Goal: Information Seeking & Learning: Get advice/opinions

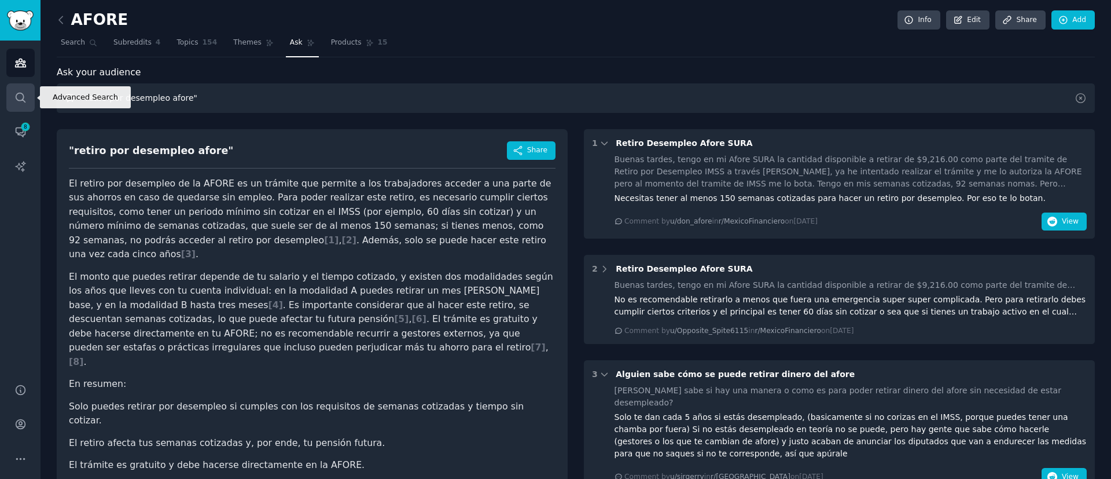
drag, startPoint x: 193, startPoint y: 97, endPoint x: 33, endPoint y: 101, distance: 159.8
click at [33, 101] on div "Advanced Search Audiences Search Conversations 8 AI Reports Help Account More A…" at bounding box center [555, 239] width 1111 height 479
paste input "retiro por matrimonio afore""
type input "retiro por matrimonio afore""
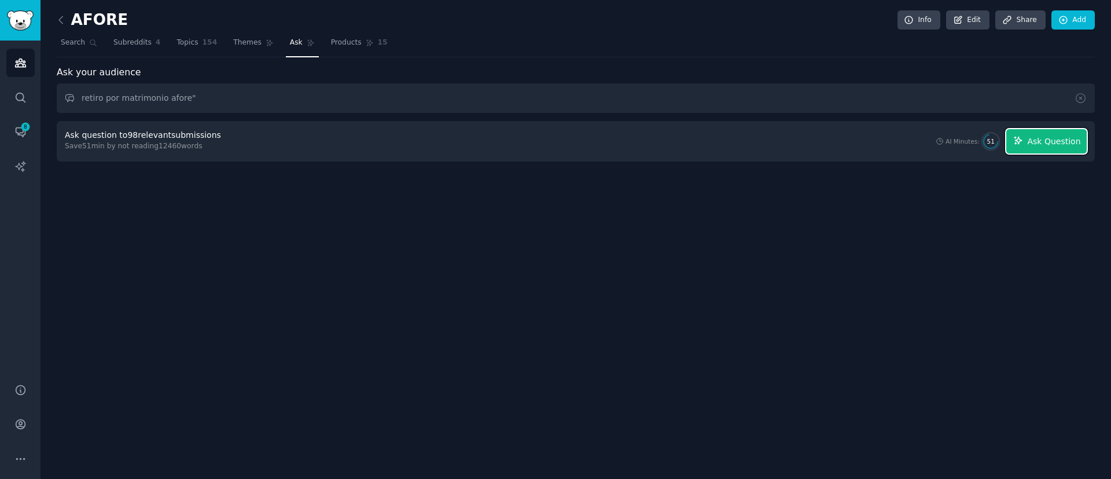
click at [1032, 140] on span "Ask Question" at bounding box center [1053, 141] width 53 height 12
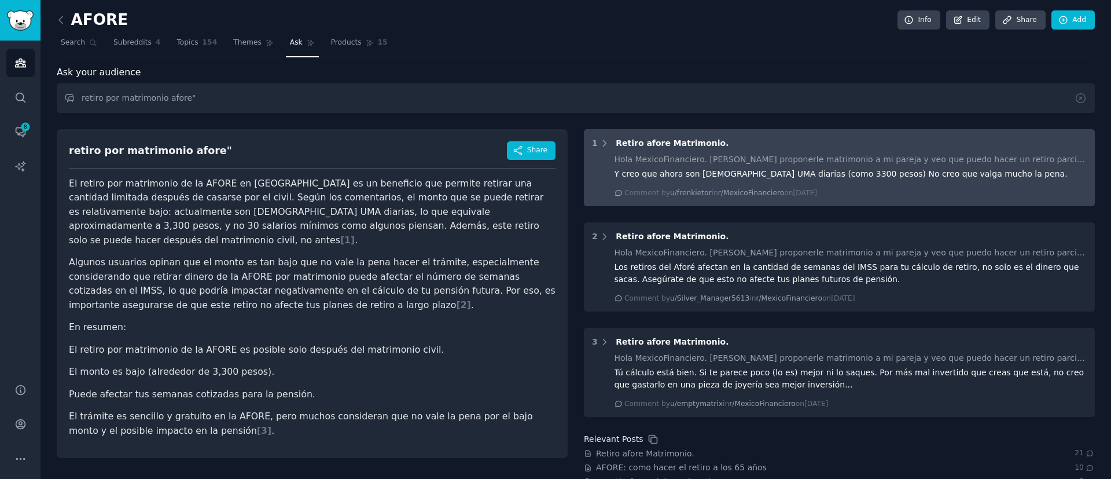
click at [984, 160] on div "Hola MexicoFinanciero. [PERSON_NAME] proponerle matrimonio a mi pareja y veo qu…" at bounding box center [851, 159] width 473 height 12
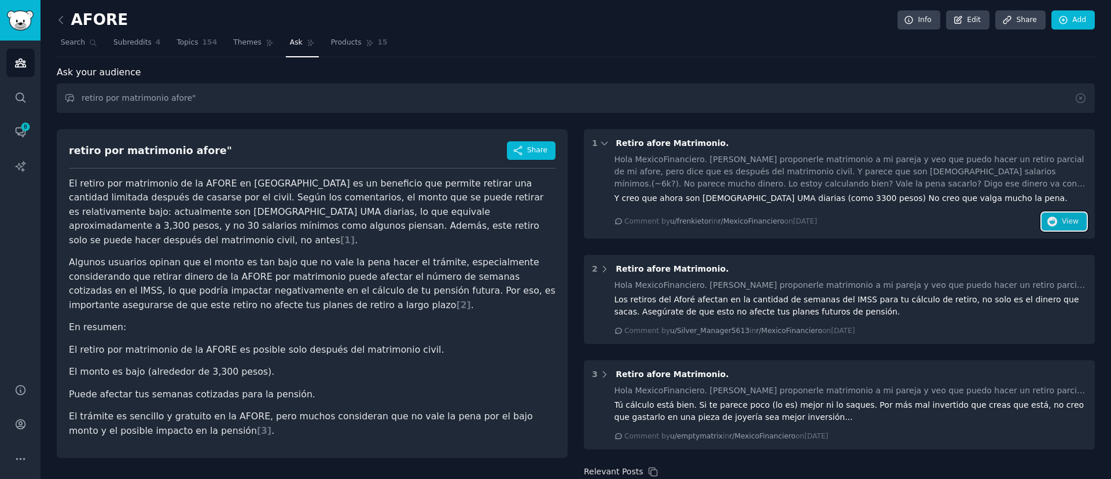
click at [1055, 220] on icon "button" at bounding box center [1052, 221] width 10 height 10
drag, startPoint x: 126, startPoint y: 98, endPoint x: 50, endPoint y: 94, distance: 76.5
click at [50, 94] on div "AFORE Info Edit Share Add Search Subreddits 4 Topics 154 Themes Ask Products 15…" at bounding box center [576, 317] width 1070 height 635
paste input ""crédito Infonavit afore""
type input ""crédito Infonavit afore""
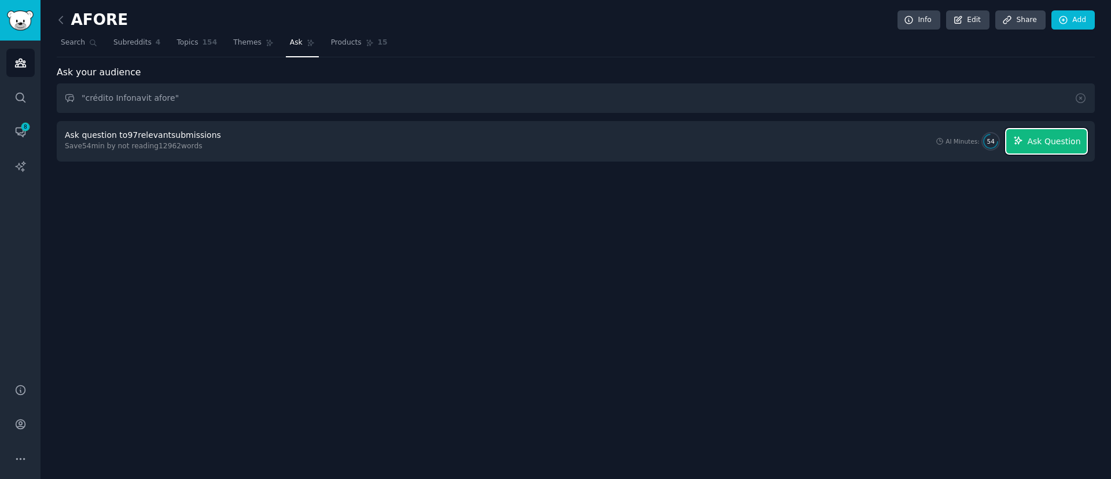
click at [1029, 141] on button "Ask Question" at bounding box center [1046, 141] width 80 height 24
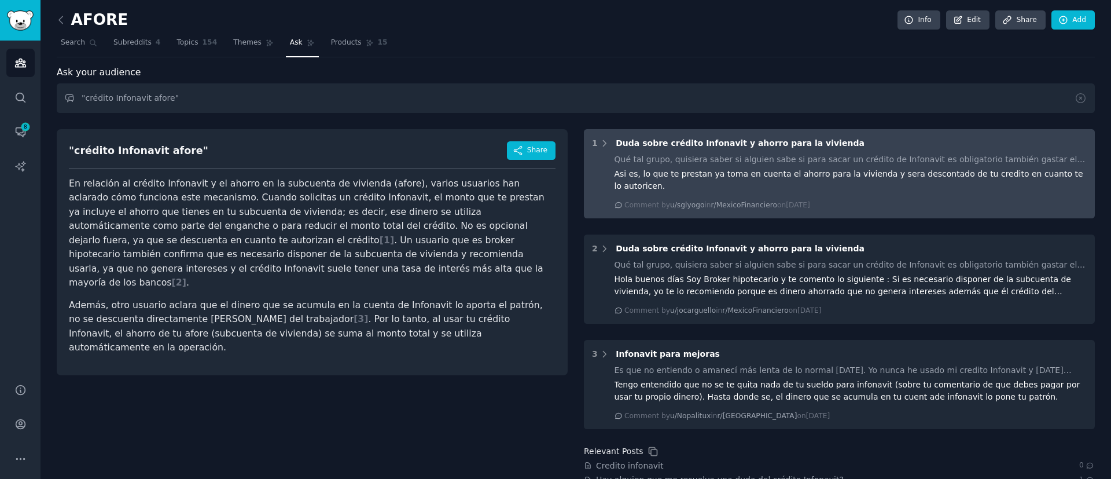
click at [930, 149] on div "1 Duda sobre crédito Infonavit y ahorro para la vivienda Qué tal grupo, quisier…" at bounding box center [839, 173] width 511 height 89
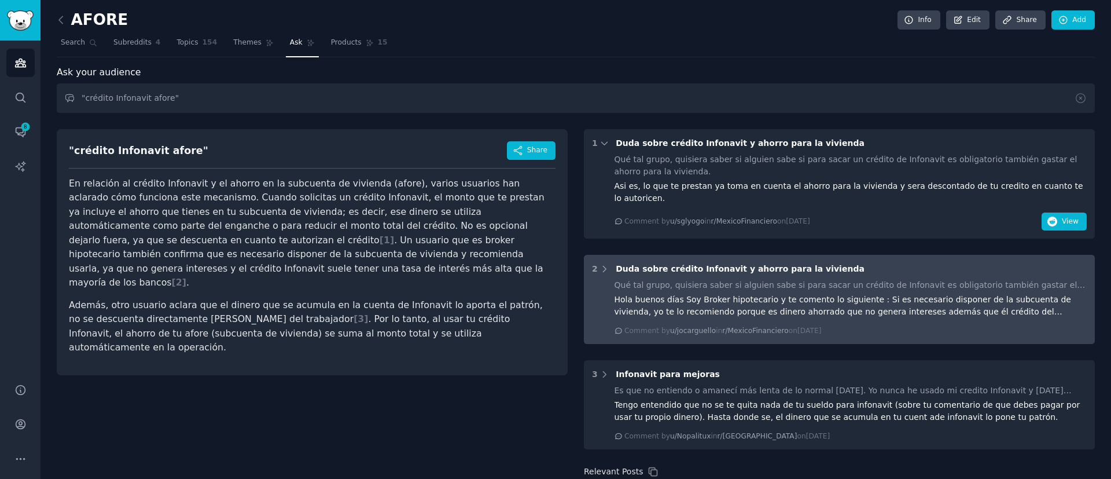
click at [858, 279] on div "Qué tal grupo, quisiera saber si alguien sabe si para sacar un crédito de Infon…" at bounding box center [851, 285] width 473 height 12
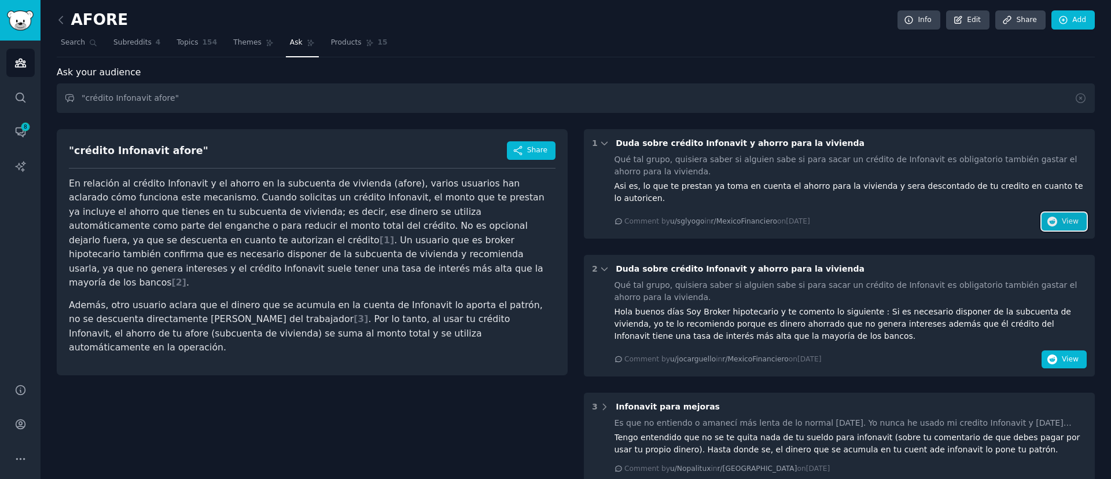
click at [1053, 212] on button "View" at bounding box center [1064, 221] width 45 height 19
click at [1066, 354] on span "View" at bounding box center [1070, 359] width 17 height 10
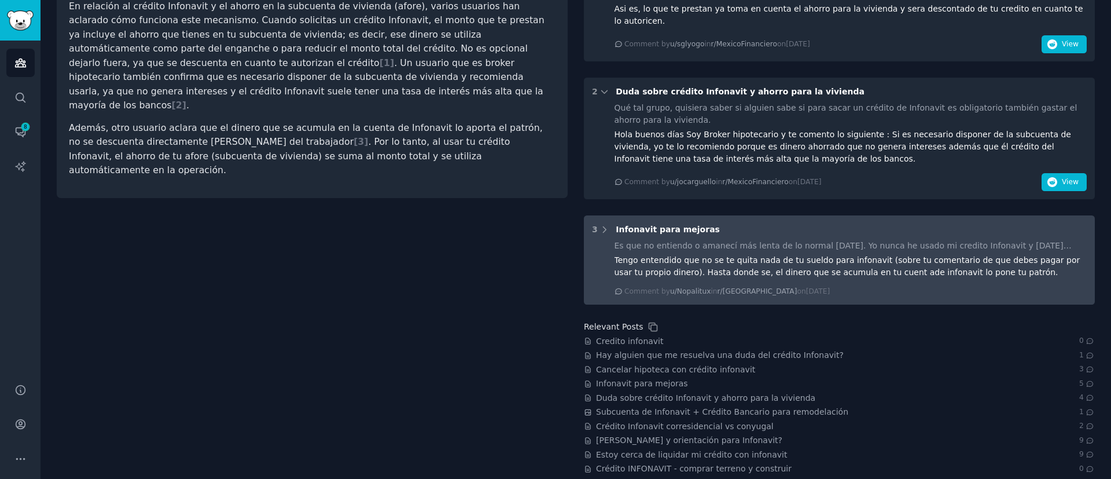
click at [1068, 254] on div "Tengo entendido que no se te quita nada de tu sueldo para infonavit (sobre tu c…" at bounding box center [851, 266] width 473 height 24
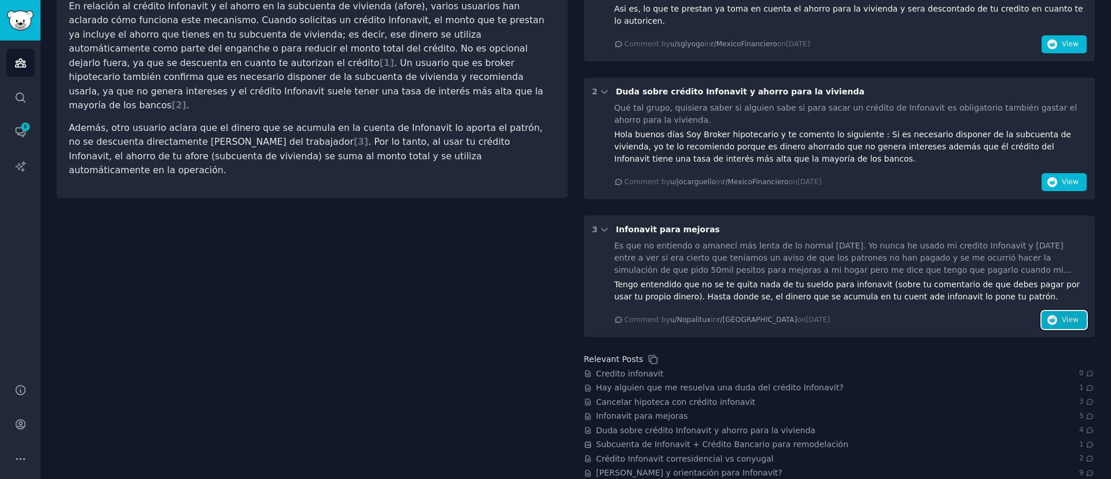
click at [1062, 315] on span "View" at bounding box center [1070, 320] width 17 height 10
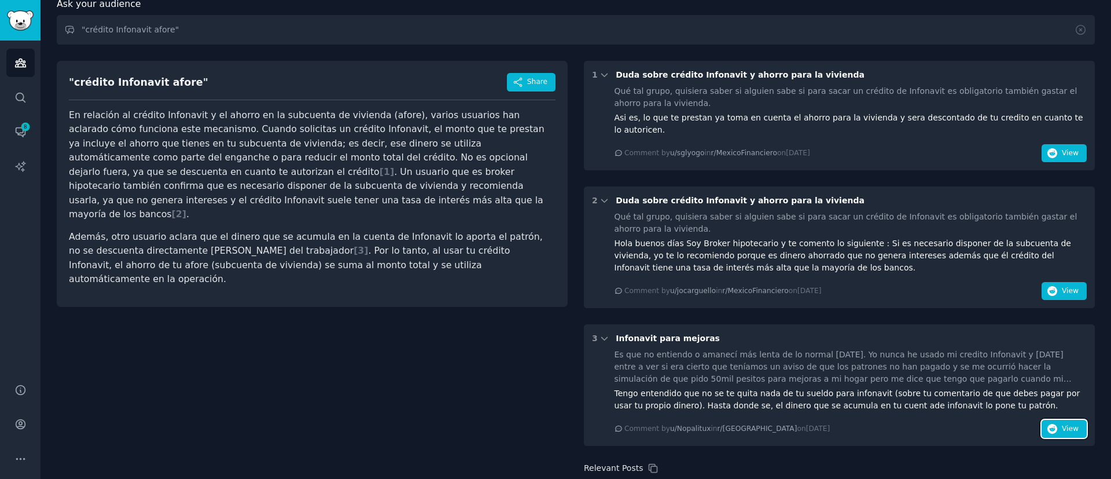
scroll to position [0, 0]
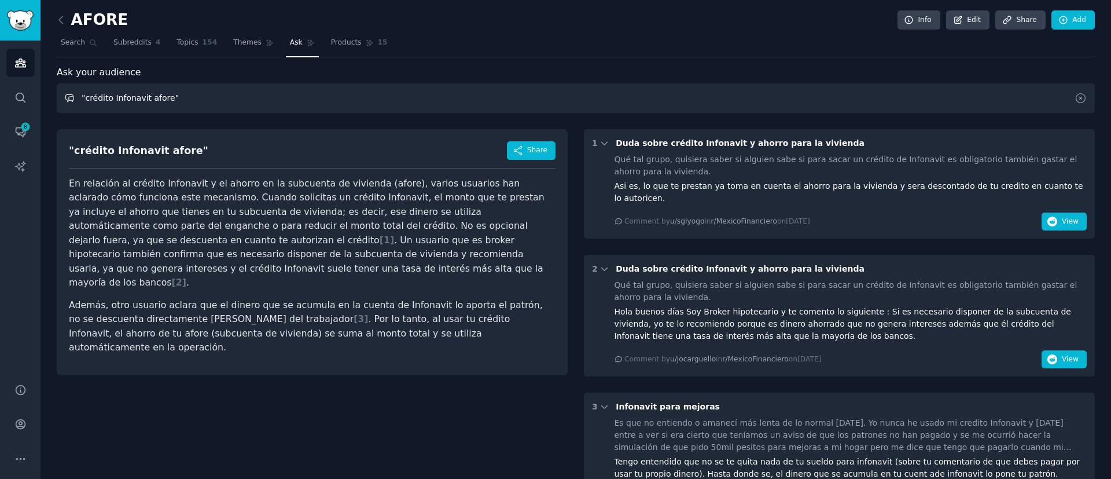
drag, startPoint x: 182, startPoint y: 99, endPoint x: 65, endPoint y: 103, distance: 117.0
click at [66, 103] on input ""crédito Infonavit afore"" at bounding box center [576, 98] width 1038 height 30
paste input ""retiro total afore""
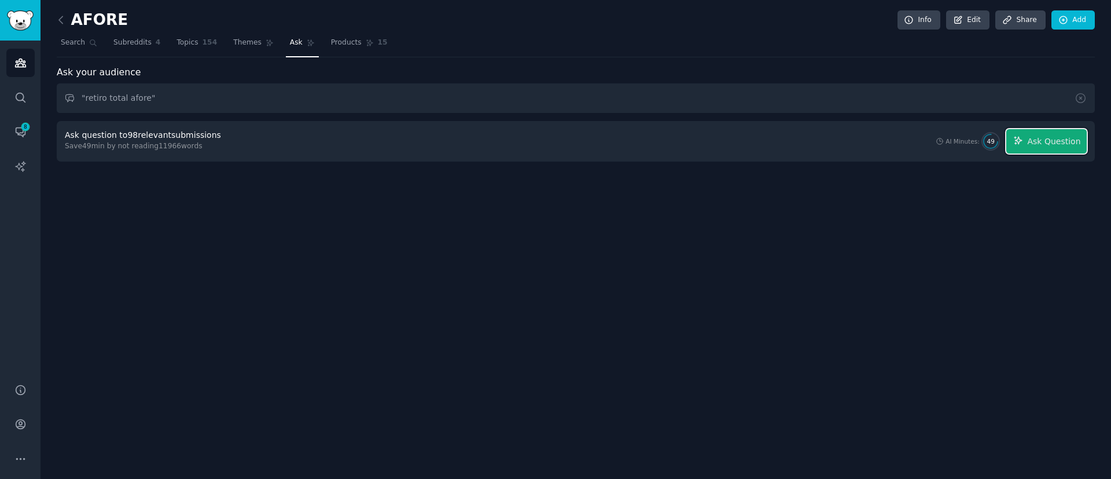
click at [1062, 144] on span "Ask Question" at bounding box center [1053, 141] width 53 height 12
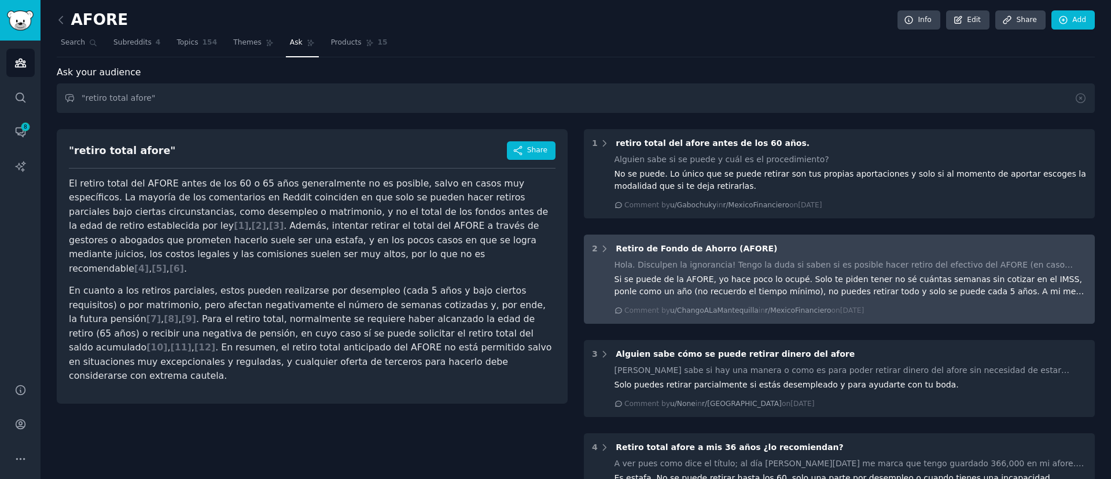
click at [932, 269] on div "Hola. Disculpen la ignorancia! Tengo la duda si saben si es posible hacer retir…" at bounding box center [851, 265] width 473 height 12
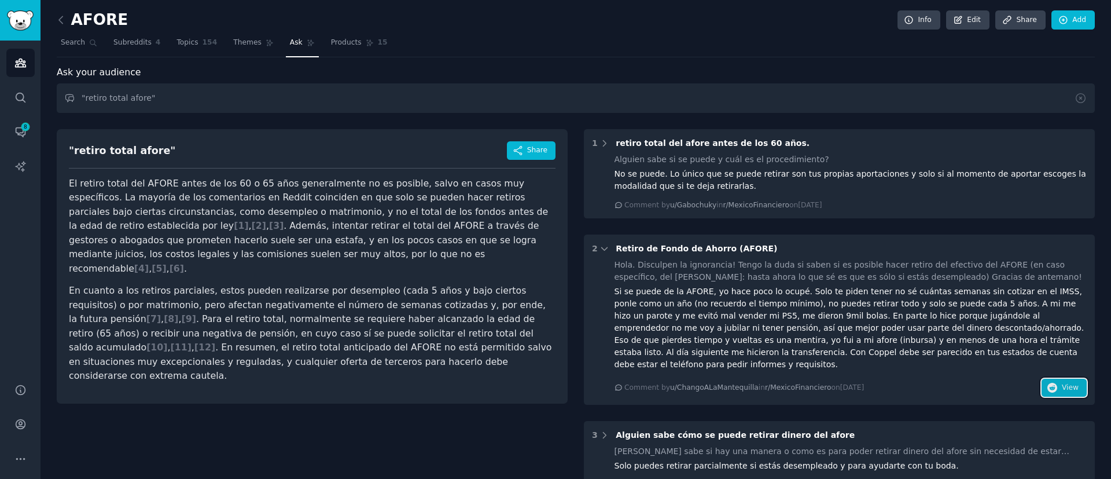
click at [1064, 382] on span "View" at bounding box center [1070, 387] width 17 height 10
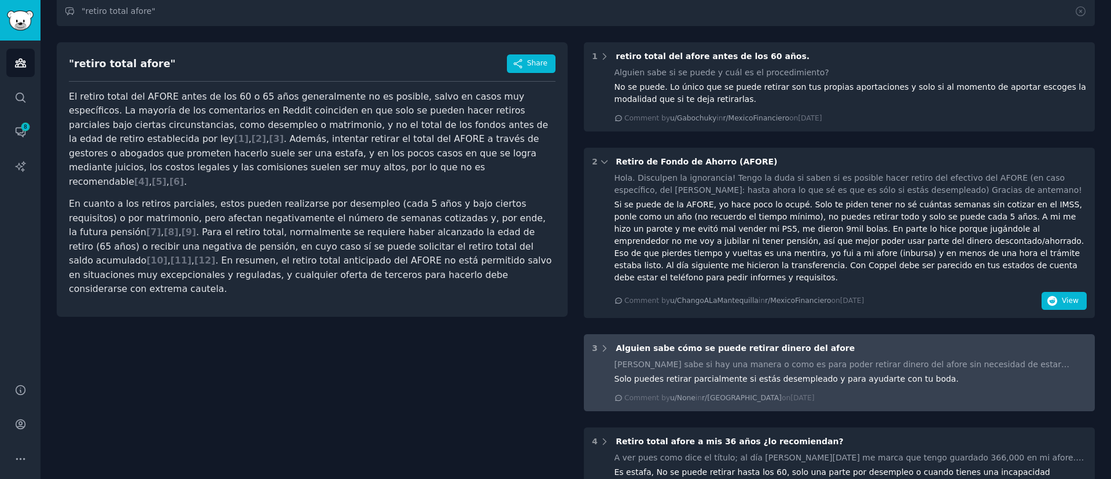
click at [753, 358] on div "[PERSON_NAME] sabe si hay una manera o como es para poder retirar dinero del af…" at bounding box center [851, 364] width 473 height 12
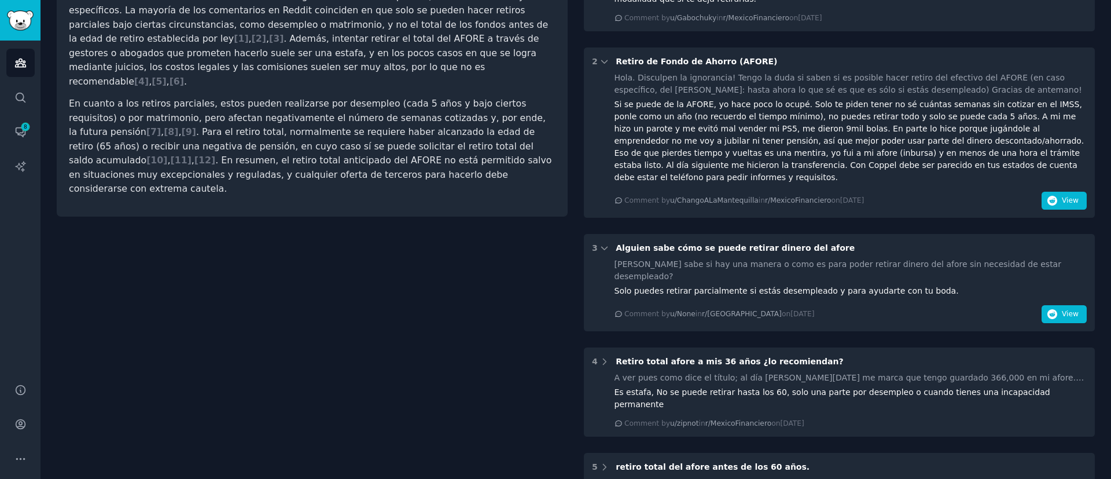
scroll to position [260, 0]
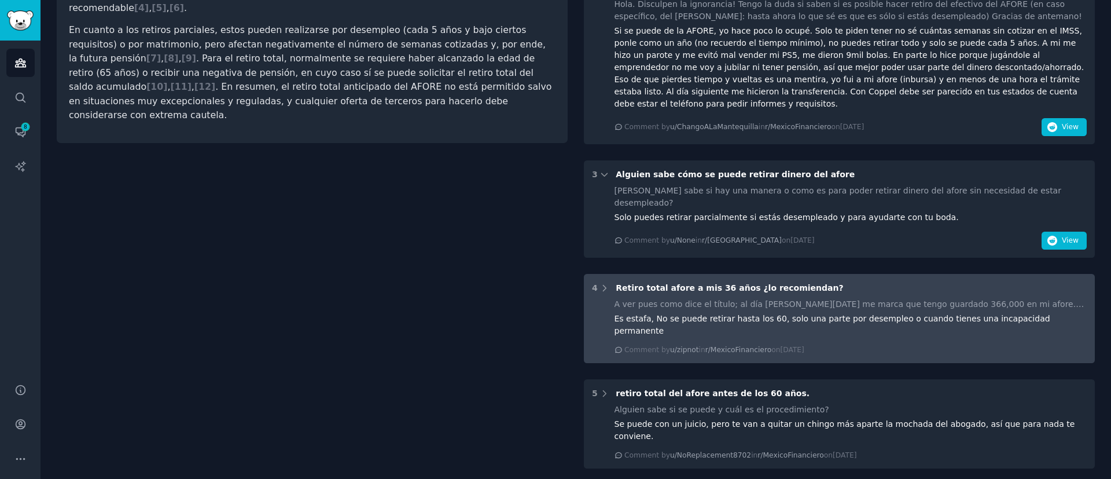
click at [696, 312] on div "Es estafa, No se puede retirar hasta los 60, solo una parte por desempleo o cua…" at bounding box center [851, 324] width 473 height 24
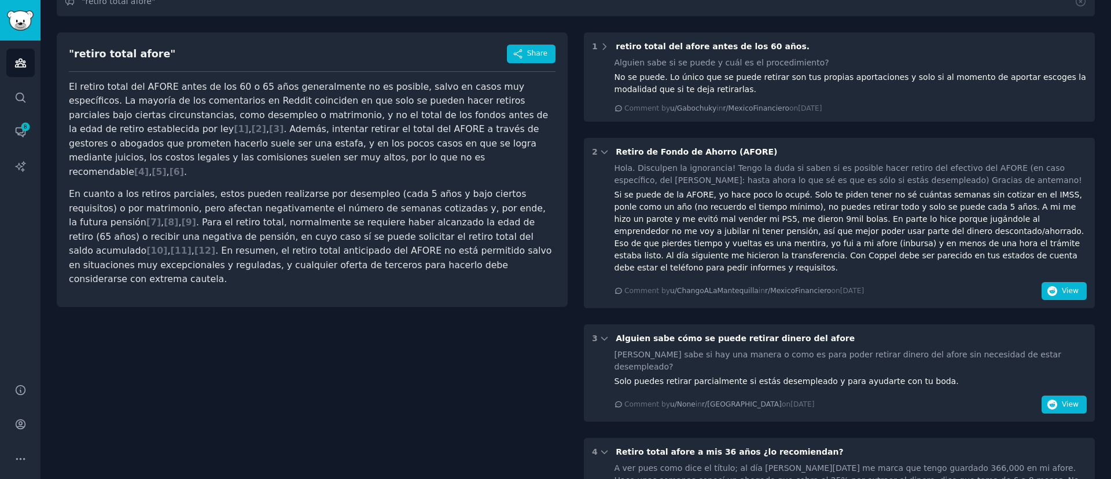
scroll to position [0, 0]
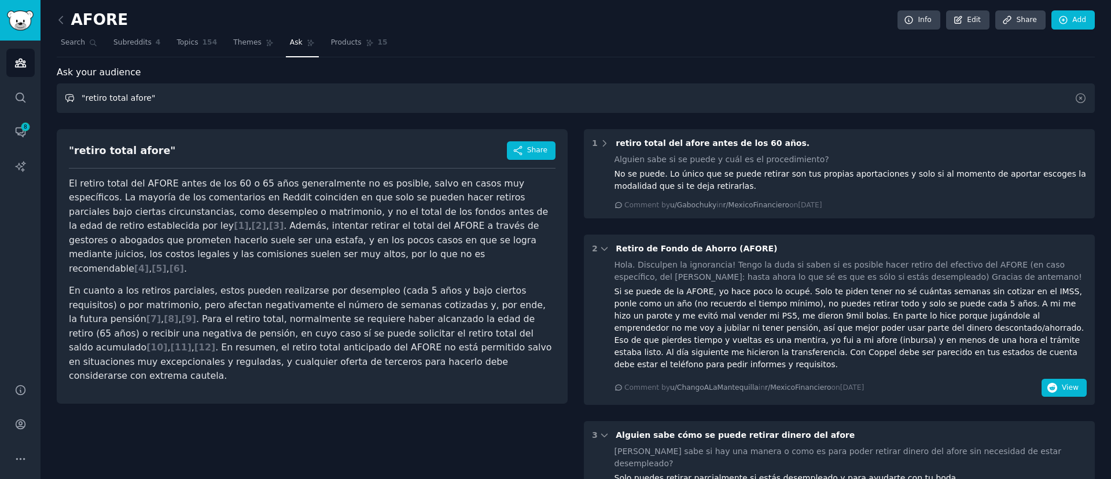
click at [237, 98] on input ""retiro total afore"" at bounding box center [576, 98] width 1038 height 30
type input """
paste input ""me voy a pensionar afore""
type input ""me voy a pensionar afore""
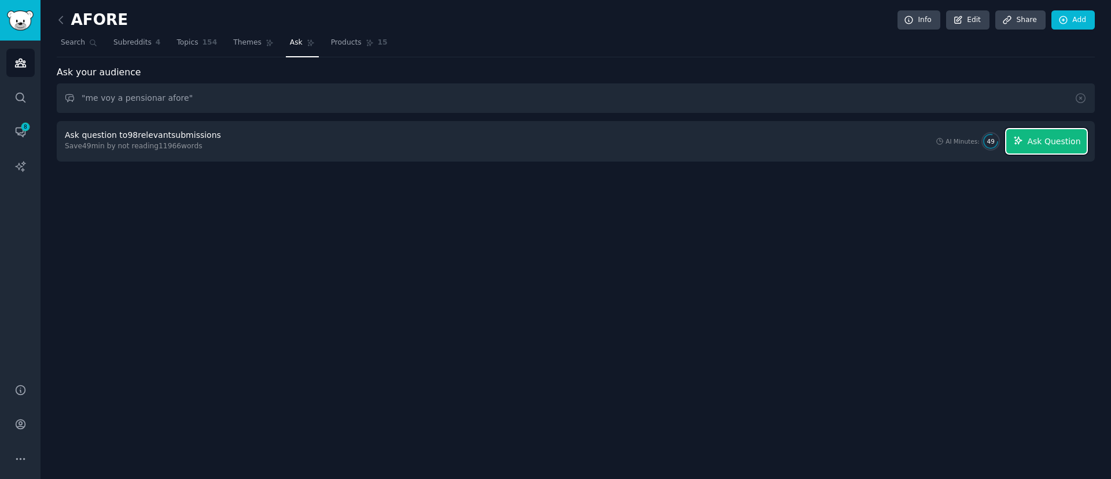
click at [1061, 145] on span "Ask Question" at bounding box center [1053, 141] width 53 height 12
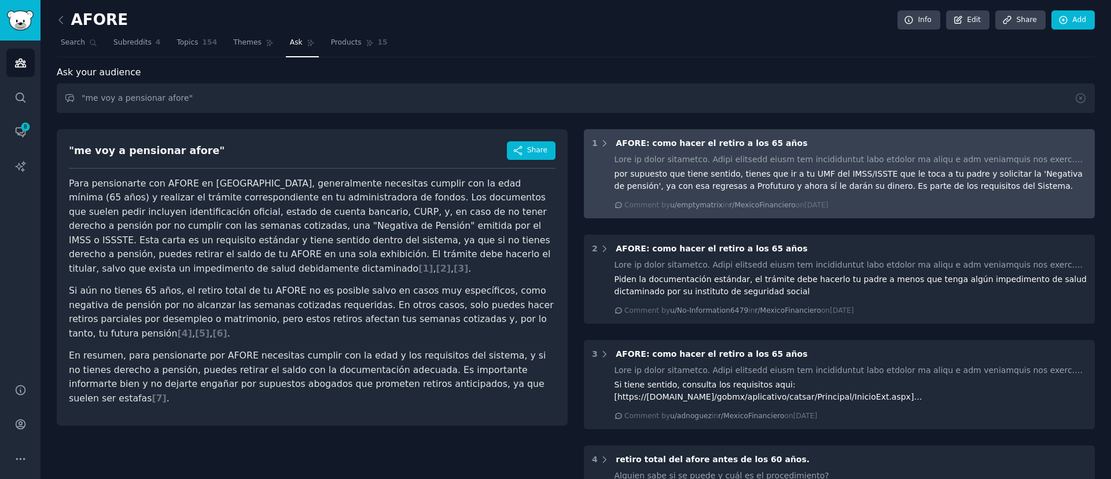
click at [875, 161] on div at bounding box center [851, 159] width 473 height 12
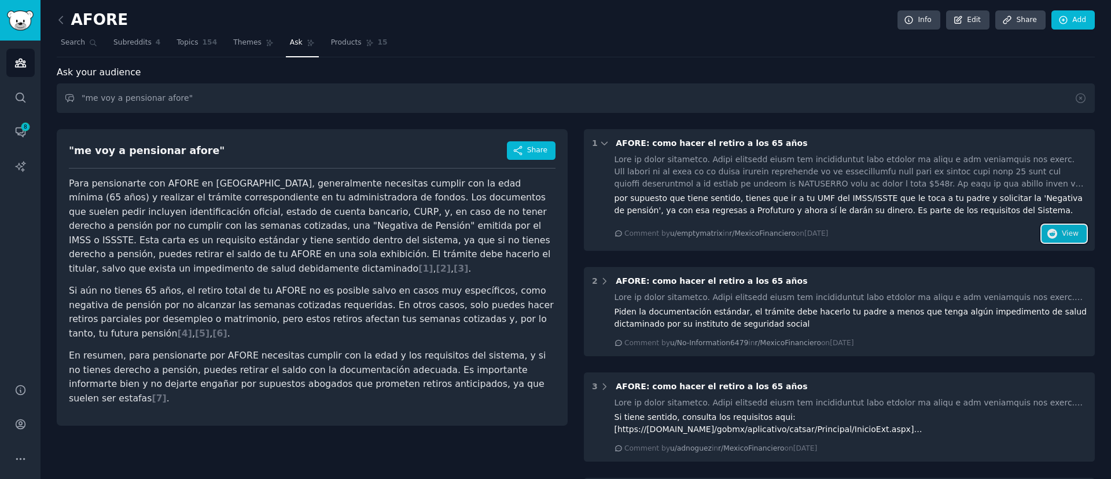
click at [1073, 240] on button "View" at bounding box center [1064, 234] width 45 height 19
drag, startPoint x: 198, startPoint y: 94, endPoint x: 31, endPoint y: 116, distance: 168.7
click at [34, 115] on div "Advanced Search Audiences Search Conversations 8 AI Reports Help Account More A…" at bounding box center [555, 239] width 1111 height 479
paste input ""modalidad 40 afore""
type input ""modalidad 40 afore""
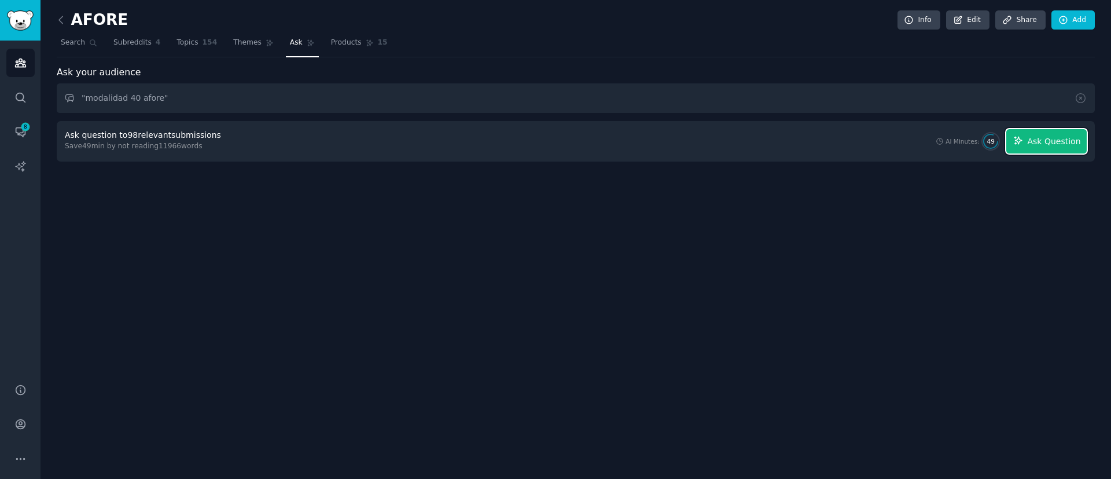
click at [1022, 138] on icon "button" at bounding box center [1018, 141] width 8 height 8
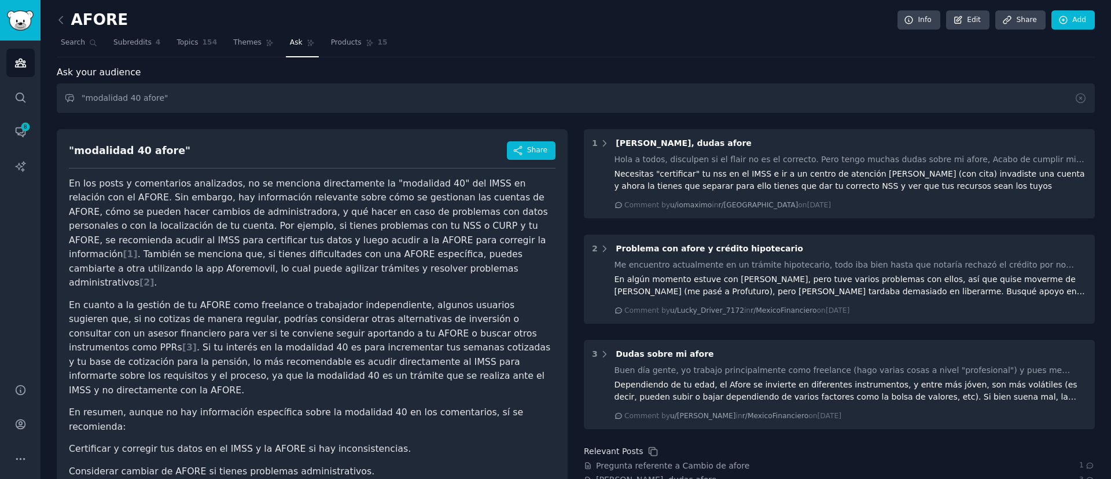
scroll to position [87, 0]
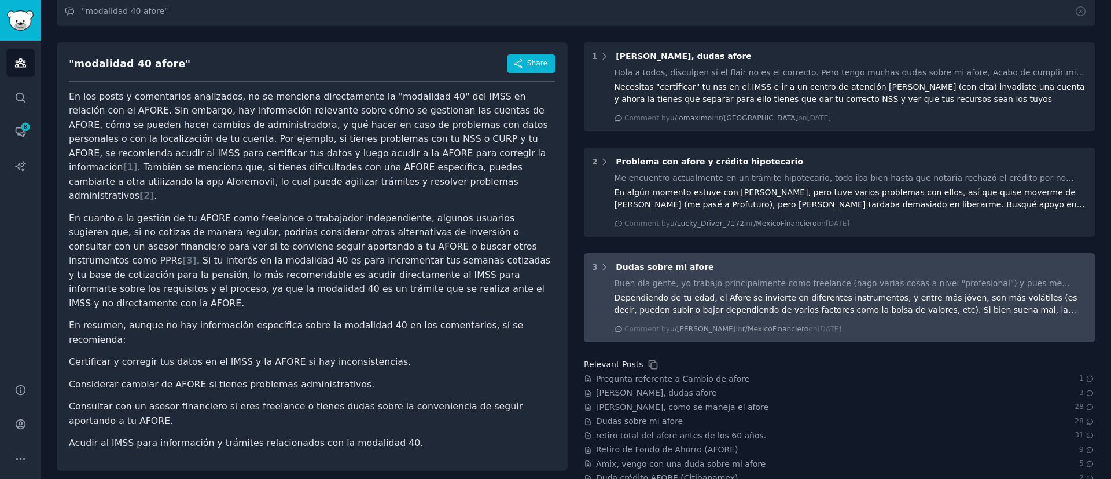
click at [797, 295] on div "Dependiendo de tu edad, el Afore se invierte en diferentes instrumentos, y entr…" at bounding box center [851, 304] width 473 height 24
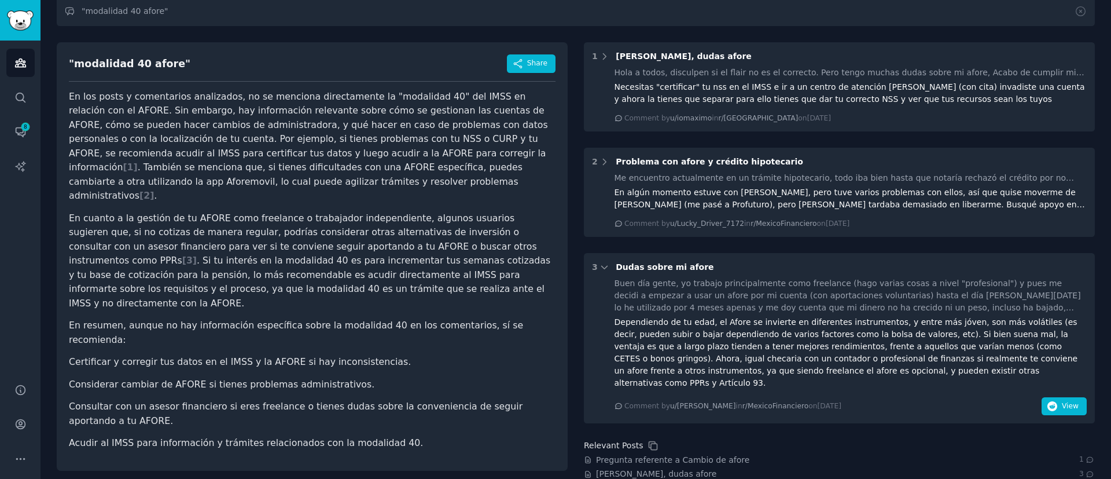
click at [1065, 311] on div "Buen día gente, yo trabajo principalmente como freelance (hago varias cosas a n…" at bounding box center [851, 295] width 473 height 36
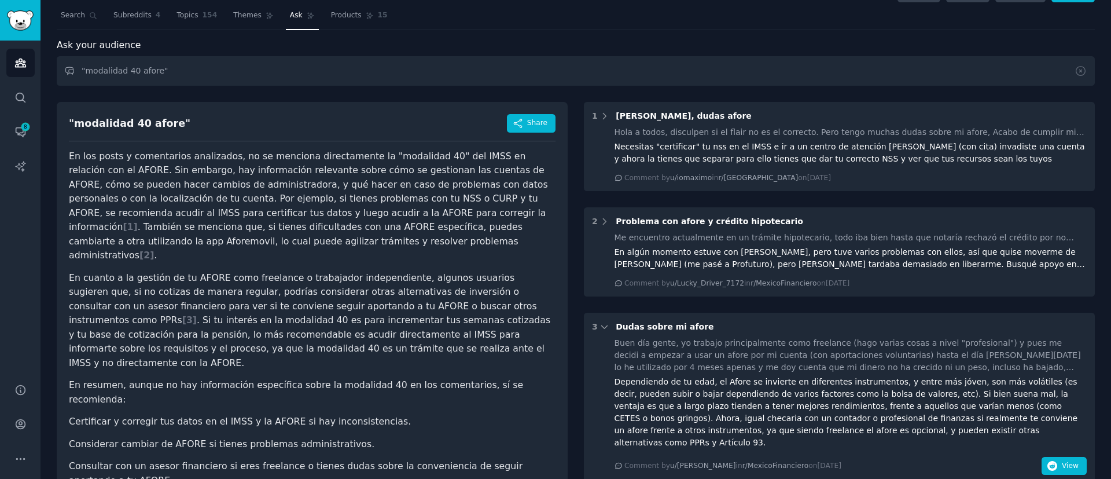
scroll to position [0, 0]
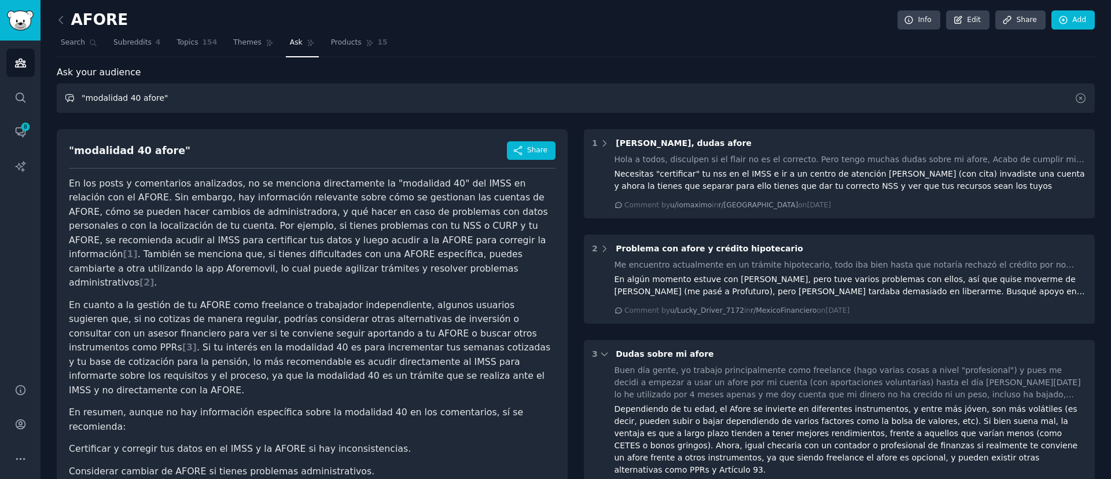
drag, startPoint x: 211, startPoint y: 98, endPoint x: 58, endPoint y: 86, distance: 153.2
click at [58, 86] on input ""modalidad 40 afore"" at bounding box center [576, 98] width 1038 height 30
type input "como cobro mi afore, si ya me voy a pensionar"
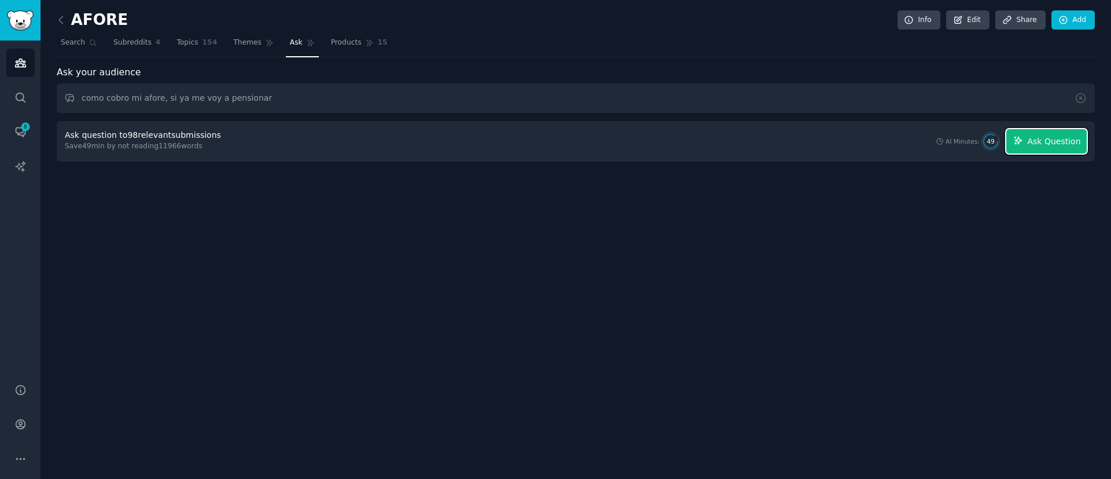
click at [1067, 141] on span "Ask Question" at bounding box center [1053, 141] width 53 height 12
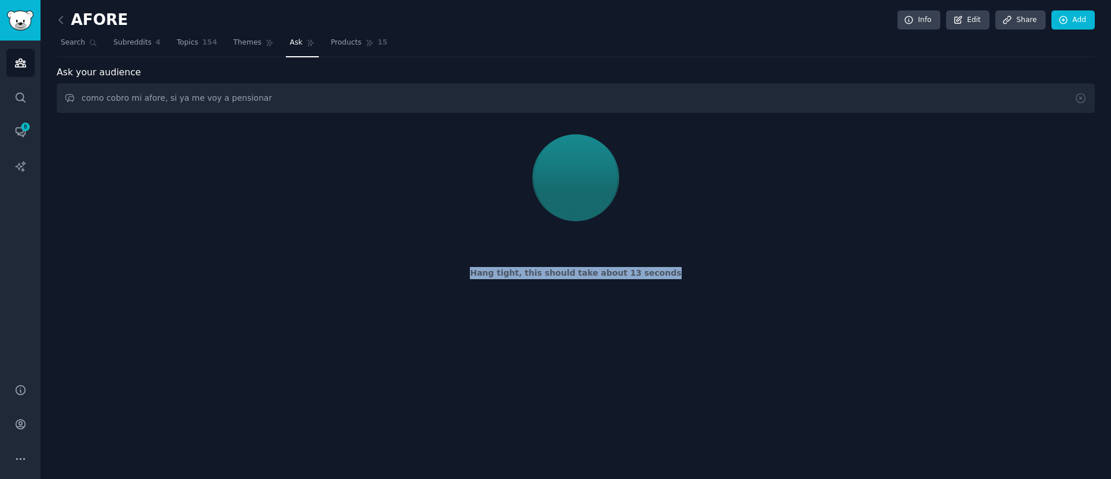
drag, startPoint x: 659, startPoint y: 274, endPoint x: 466, endPoint y: 271, distance: 192.7
click at [466, 271] on div "Hang tight, this should take about 13 seconds" at bounding box center [576, 273] width 1022 height 12
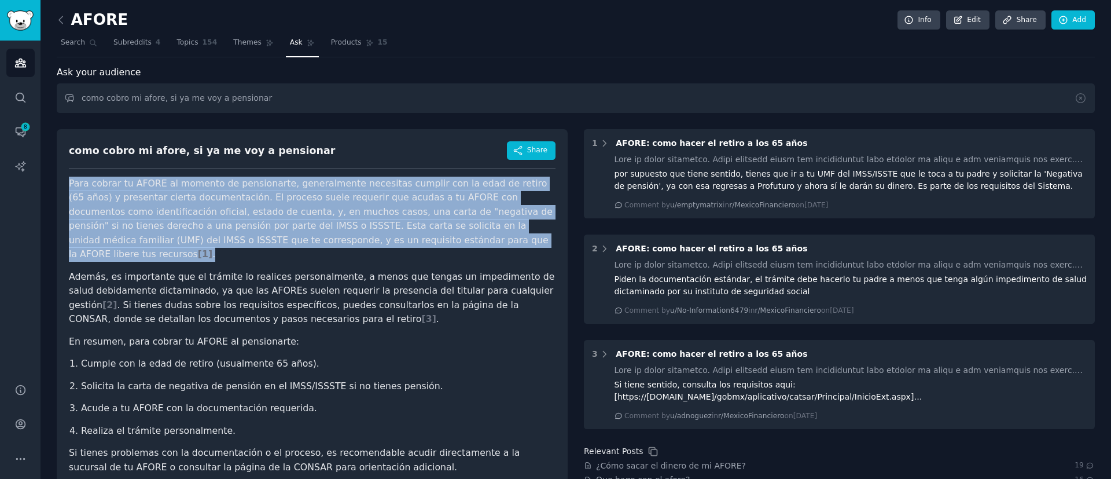
drag, startPoint x: 338, startPoint y: 238, endPoint x: 71, endPoint y: 181, distance: 274.0
click at [71, 181] on p "Para cobrar tu AFORE al momento de pensionarte, generalmente necesitas cumplir …" at bounding box center [312, 218] width 487 height 85
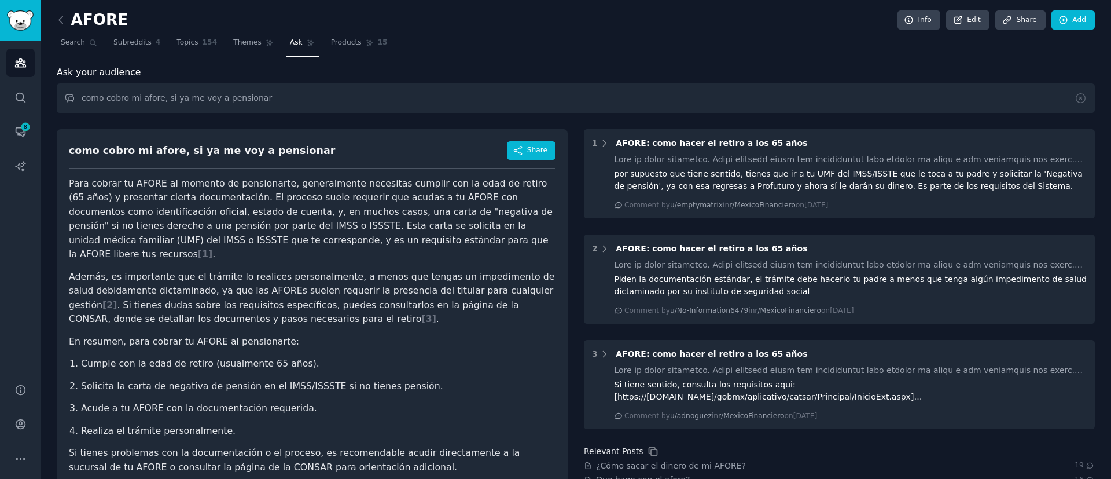
click at [527, 334] on article "Para cobrar tu AFORE al momento de pensionarte, generalmente necesitas cumplir …" at bounding box center [312, 325] width 487 height 298
drag, startPoint x: 281, startPoint y: 92, endPoint x: 68, endPoint y: 174, distance: 227.7
click at [68, 174] on div "Ask your audience como cobro mi afore, si ya me voy a pensionar como cobro mi a…" at bounding box center [576, 332] width 1038 height 534
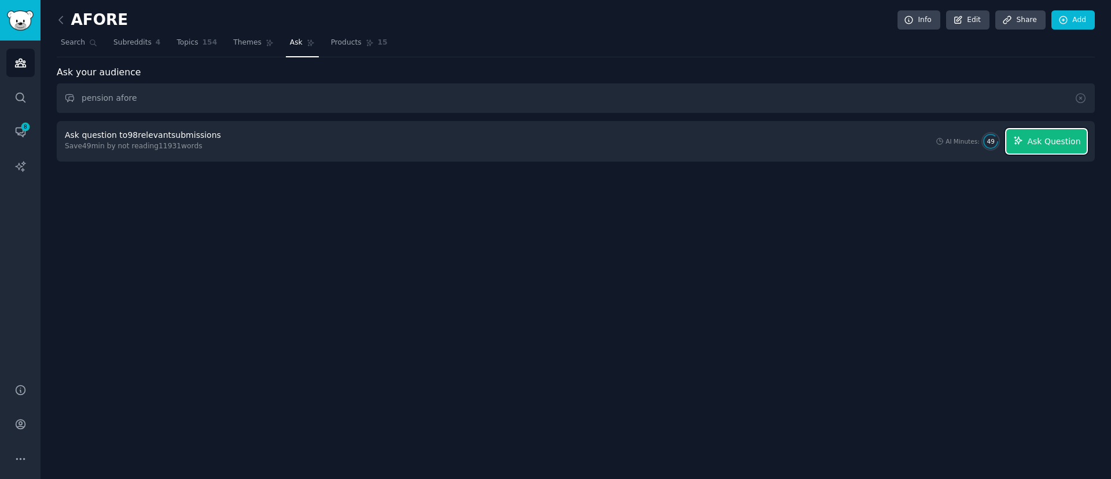
click at [1030, 149] on button "Ask Question" at bounding box center [1046, 141] width 80 height 24
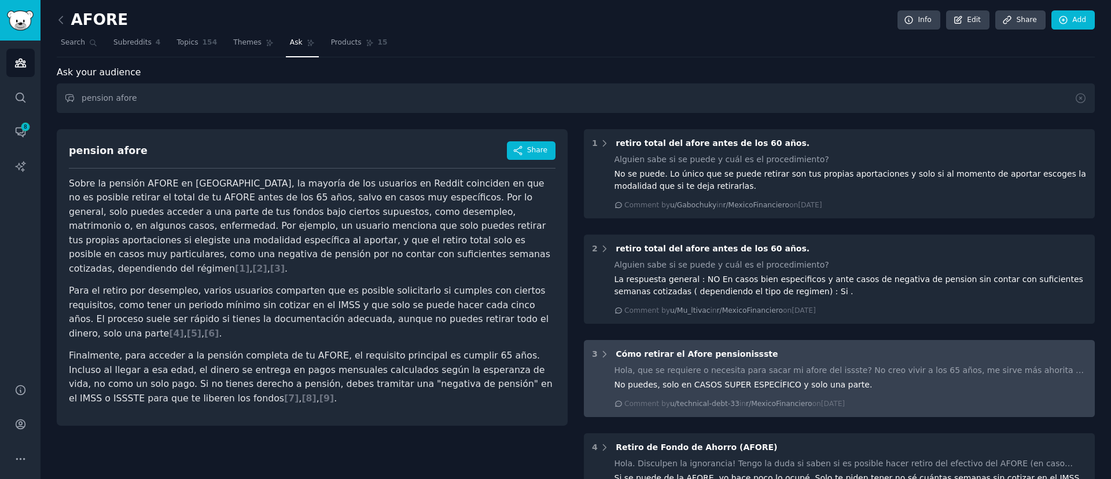
click at [853, 360] on div "3 Cómo retirar el Afore pensionissste Hola, que se requiere o necesita para sac…" at bounding box center [839, 378] width 511 height 77
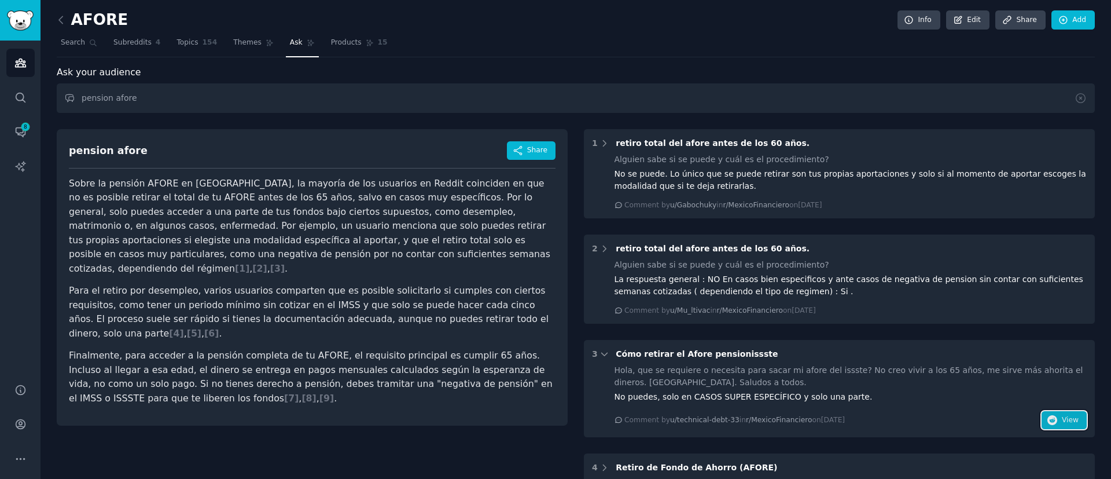
click at [1066, 423] on span "View" at bounding box center [1070, 420] width 17 height 10
click at [282, 94] on input "pension afore" at bounding box center [576, 98] width 1038 height 30
type input "p"
paste input ""pensión IMSS afore""
type input ""pensión IMSS afore""
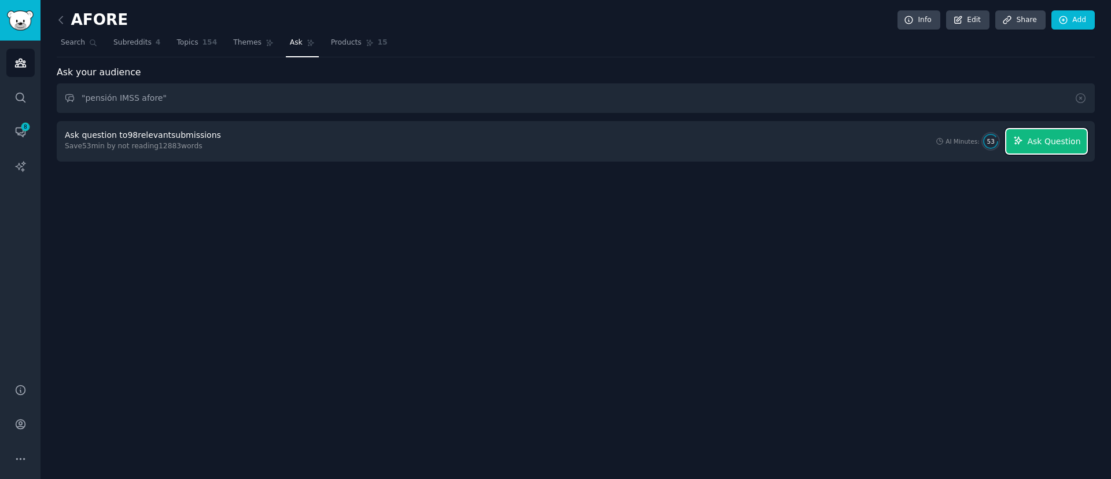
click at [1017, 140] on icon "button" at bounding box center [1018, 140] width 10 height 10
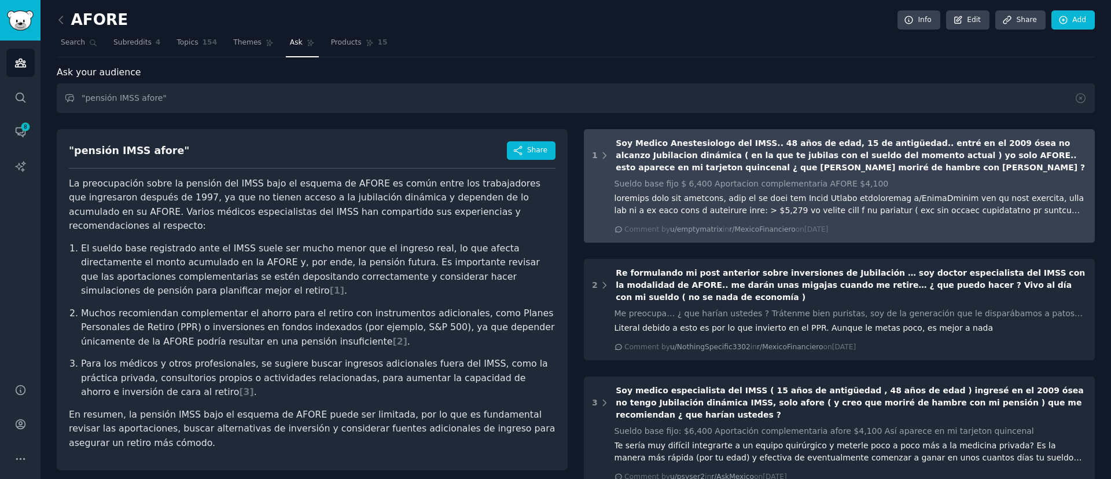
click at [816, 176] on div "1 Soy Medico Anestesiologo del IMSS.. 48 años de edad, 15 de antigüedad.. entré…" at bounding box center [839, 185] width 511 height 113
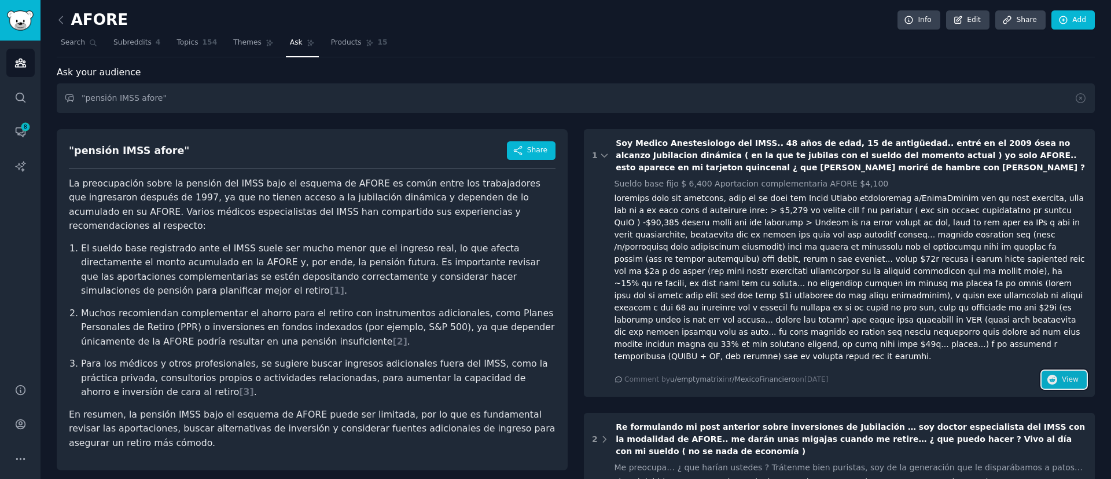
click at [1063, 374] on span "View" at bounding box center [1070, 379] width 17 height 10
drag, startPoint x: 182, startPoint y: 105, endPoint x: 67, endPoint y: 106, distance: 115.7
click at [67, 106] on input ""pensión IMSS afore"" at bounding box center [576, 98] width 1038 height 30
type input "pension issste afore"
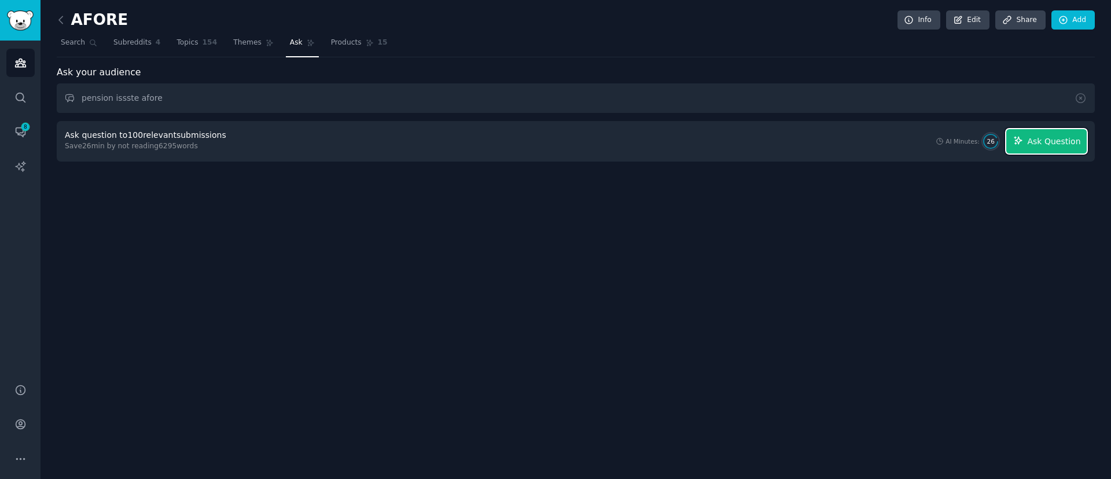
click at [1054, 137] on span "Ask Question" at bounding box center [1053, 141] width 53 height 12
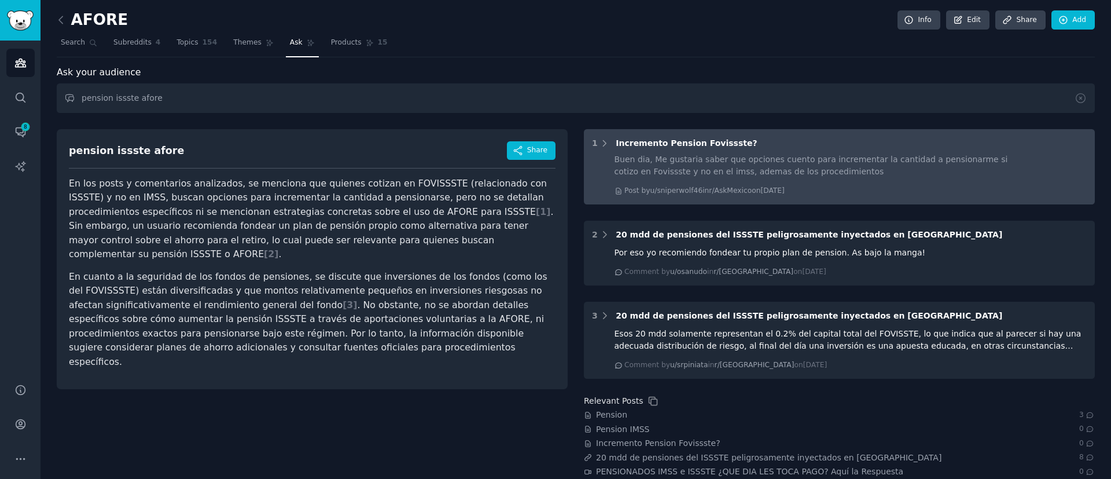
click at [879, 172] on div "Buen dia, Me gustaria saber que opciones cuento para incrementar la cantidad a …" at bounding box center [811, 165] width 393 height 24
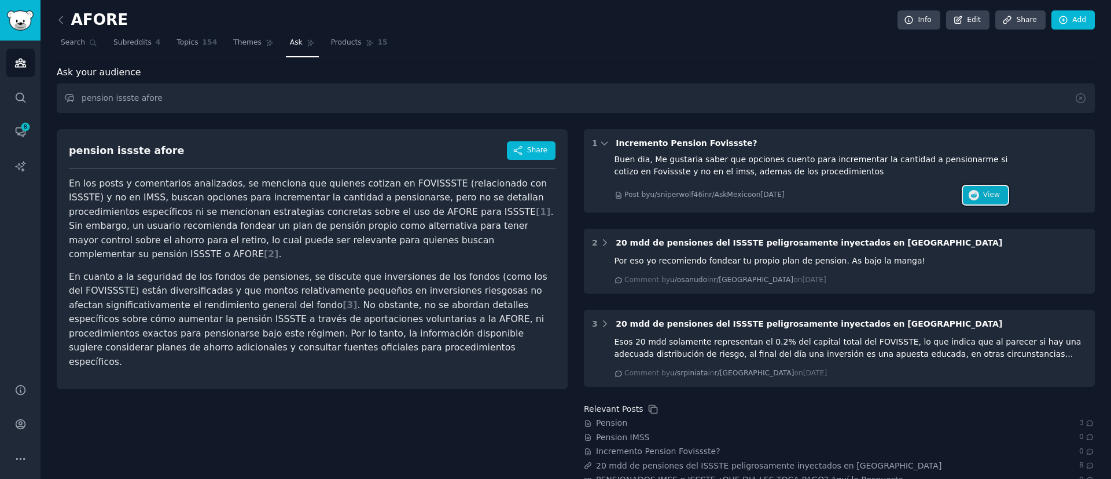
click at [980, 197] on button "View" at bounding box center [985, 195] width 45 height 19
drag, startPoint x: 190, startPoint y: 96, endPoint x: 49, endPoint y: 68, distance: 144.5
click at [49, 68] on div "AFORE Info Edit Share Add Search Subreddits 4 Topics 154 Themes Ask Products 15…" at bounding box center [576, 286] width 1070 height 573
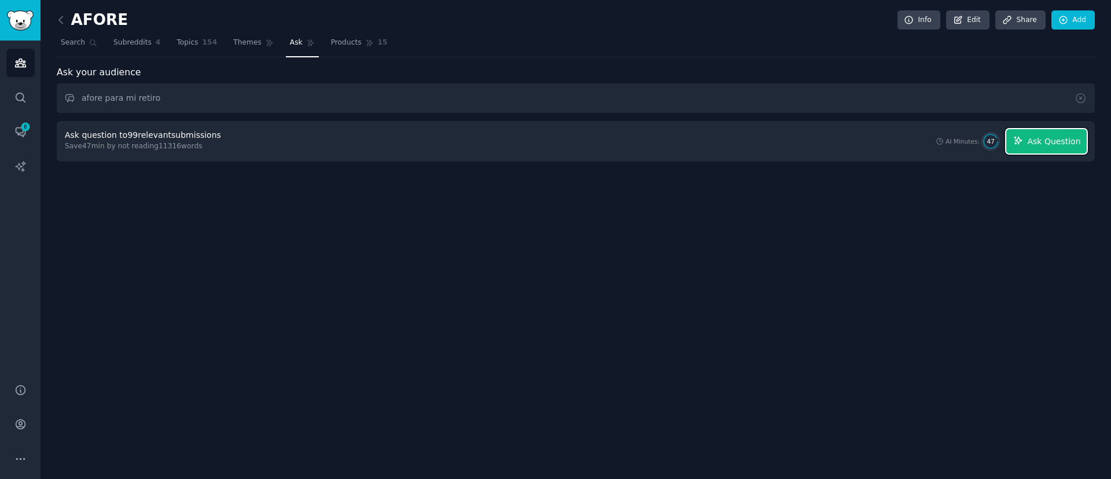
click at [1047, 146] on span "Ask Question" at bounding box center [1053, 141] width 53 height 12
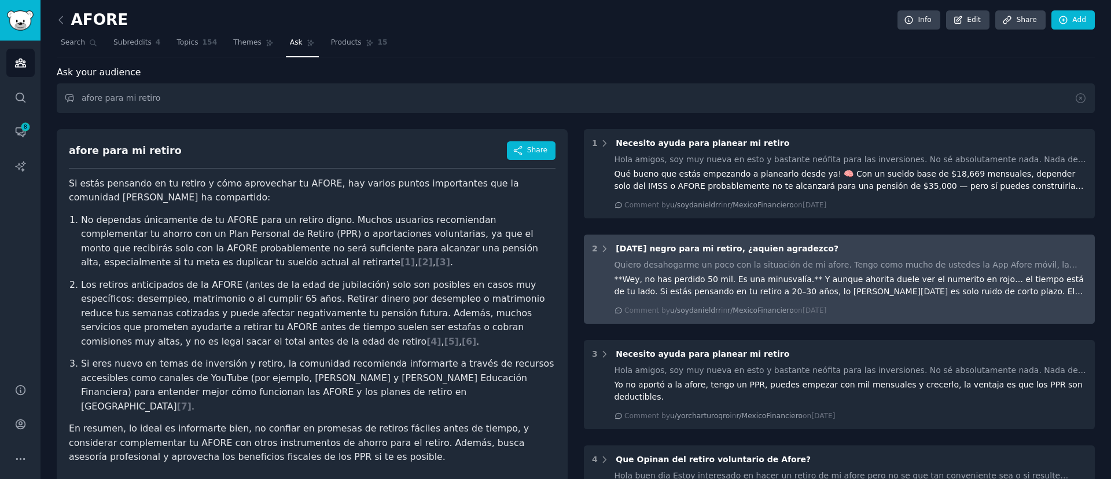
click at [895, 288] on div "**Wey, no has perdido 50 mil. Es una minusvalía.** Y aunque ahorita duele ver e…" at bounding box center [851, 285] width 473 height 24
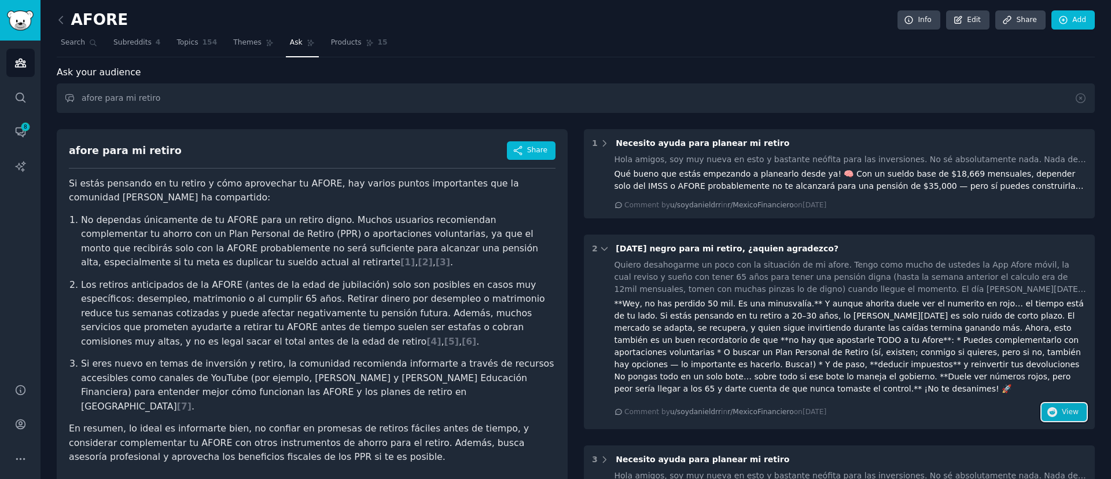
click at [1062, 407] on span "View" at bounding box center [1070, 412] width 17 height 10
drag, startPoint x: 171, startPoint y: 95, endPoint x: 0, endPoint y: 71, distance: 172.4
click at [0, 71] on div "Advanced Search Audiences Search Conversations 8 AI Reports Help Account More A…" at bounding box center [555, 239] width 1111 height 479
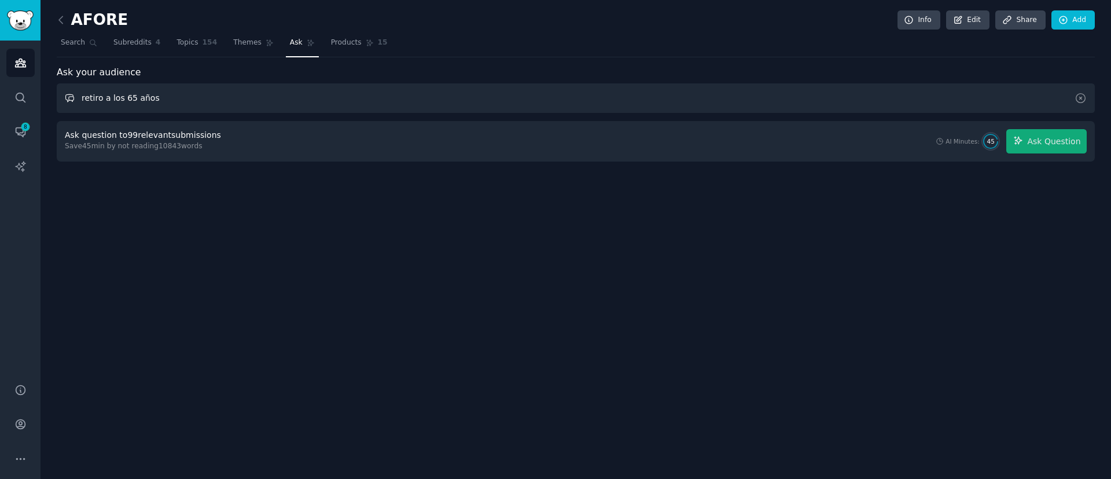
click at [257, 97] on input "retiro a los 65 años" at bounding box center [576, 98] width 1038 height 30
click at [1037, 146] on span "Ask Question" at bounding box center [1053, 141] width 53 height 12
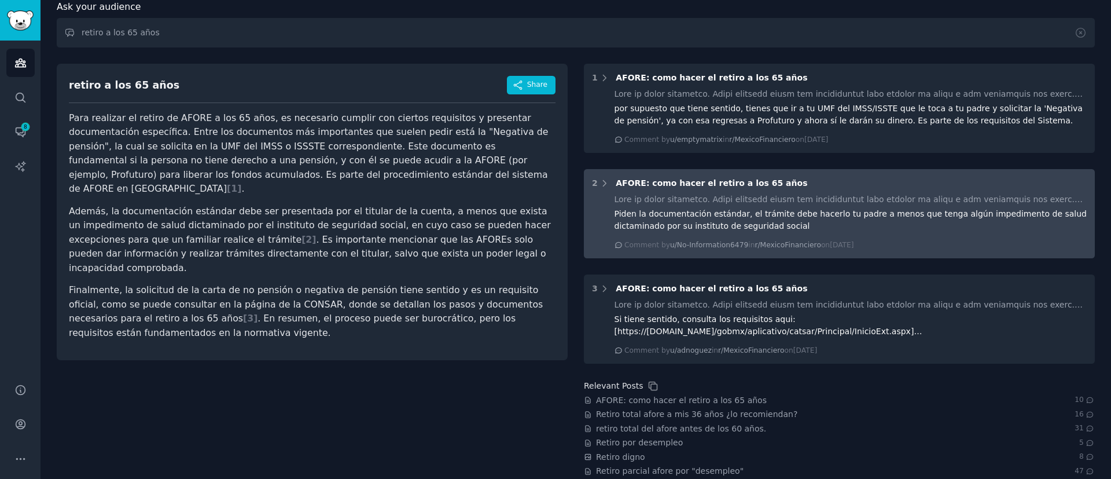
scroll to position [137, 0]
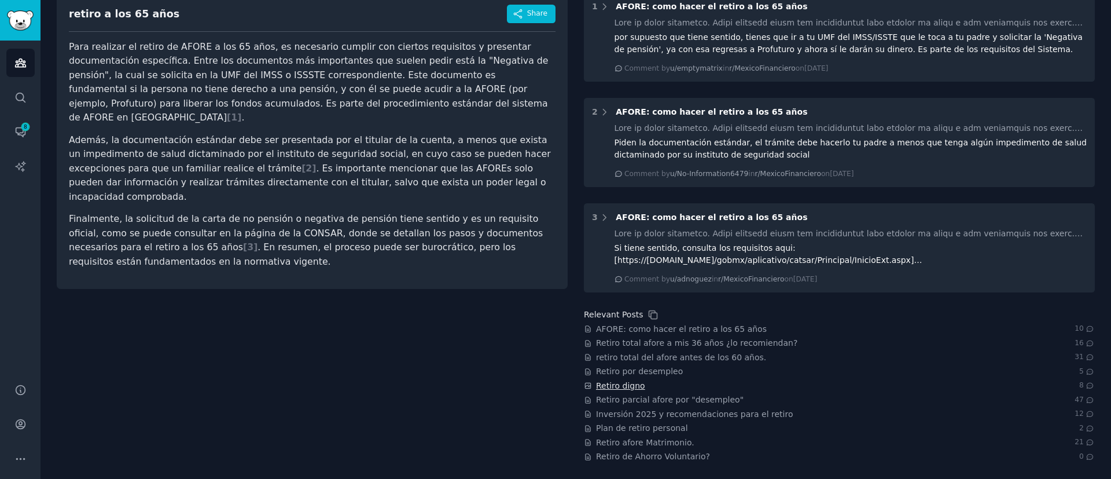
click at [612, 388] on span "Retiro digno" at bounding box center [620, 386] width 49 height 12
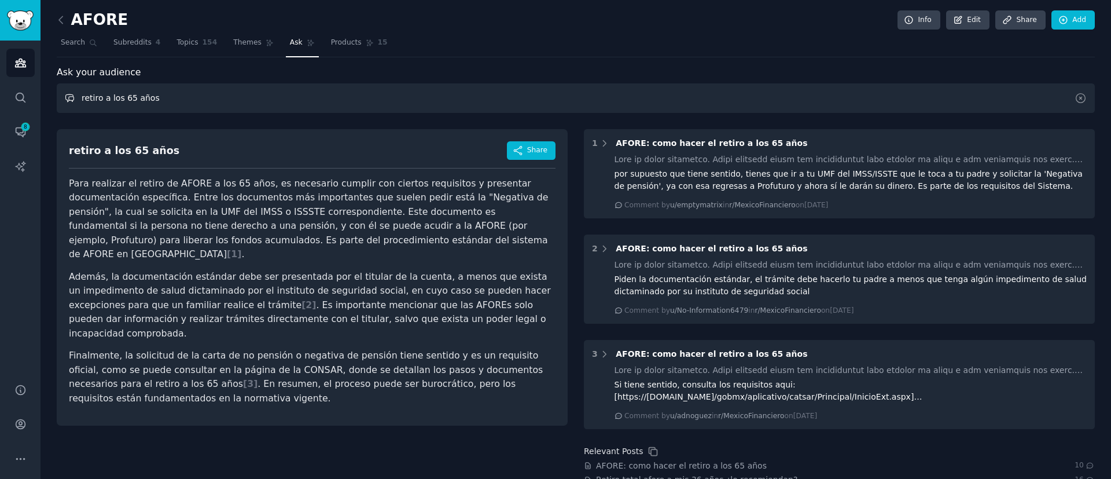
drag, startPoint x: 185, startPoint y: 104, endPoint x: 60, endPoint y: 76, distance: 128.5
click at [60, 76] on div "Ask your audience retiro a los 65 años retiro a los 65 años Share Para realizar…" at bounding box center [576, 332] width 1038 height 534
click at [212, 103] on input "retiro a los 65 años" at bounding box center [576, 98] width 1038 height 30
type input "retiro digno"
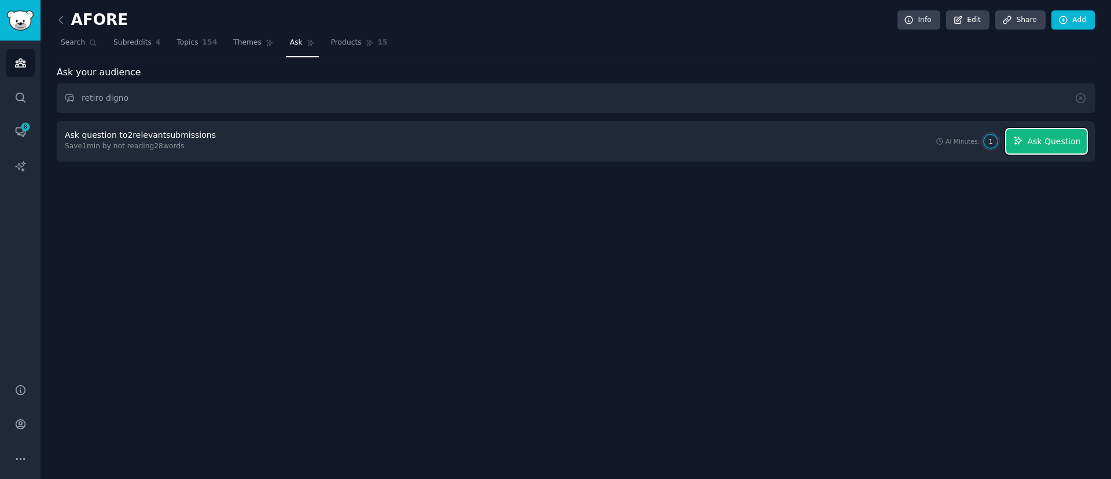
click at [1019, 140] on icon "button" at bounding box center [1018, 140] width 10 height 10
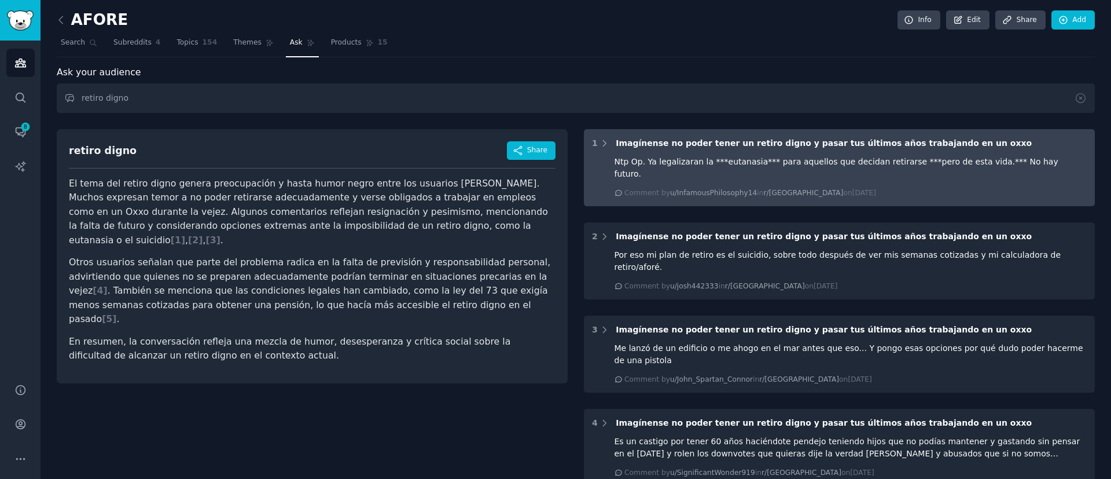
click at [921, 166] on div "Ntp Op. Ya legalizaran la ***eutanasia*** para aquellos que decidan retirarse *…" at bounding box center [851, 168] width 473 height 24
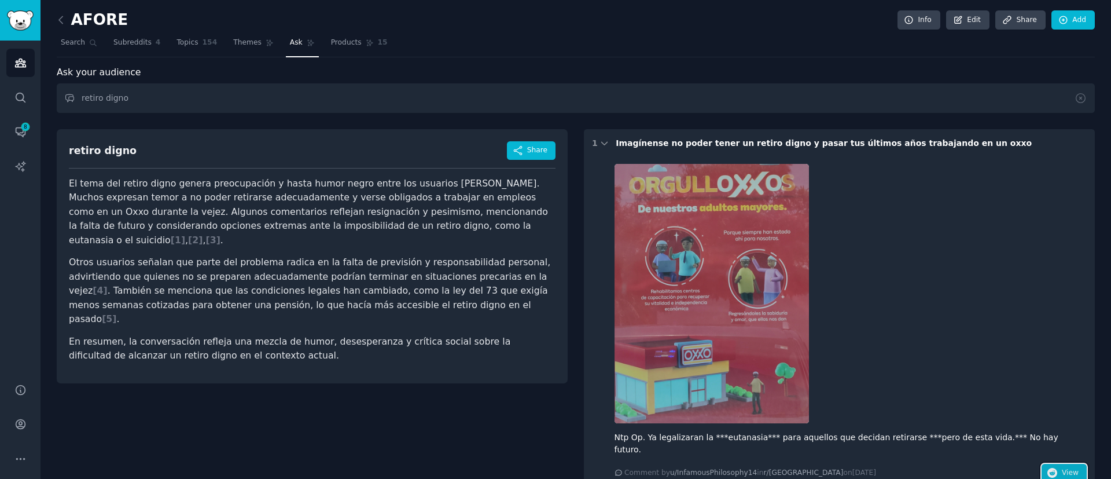
click at [1047, 468] on icon "button" at bounding box center [1052, 473] width 10 height 10
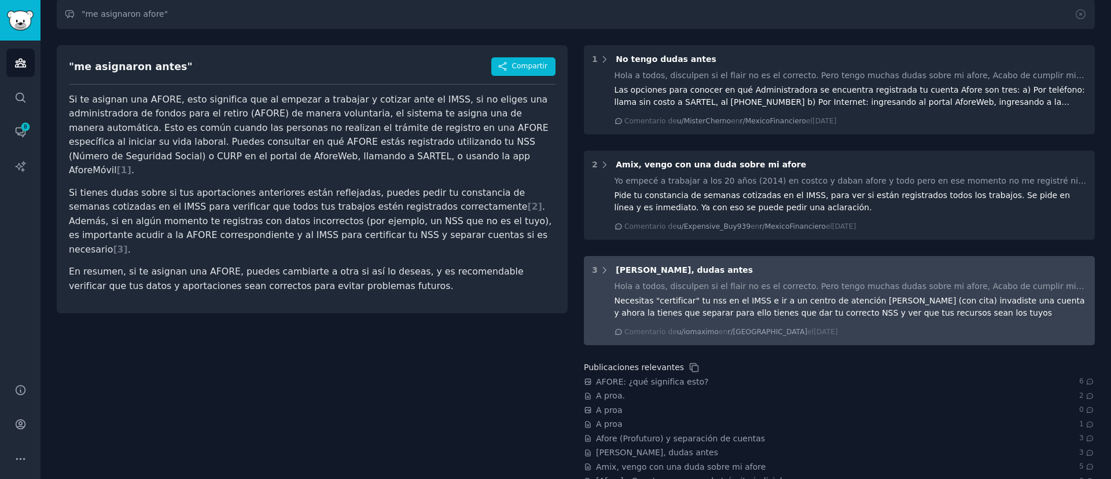
scroll to position [137, 0]
